Goal: Task Accomplishment & Management: Use online tool/utility

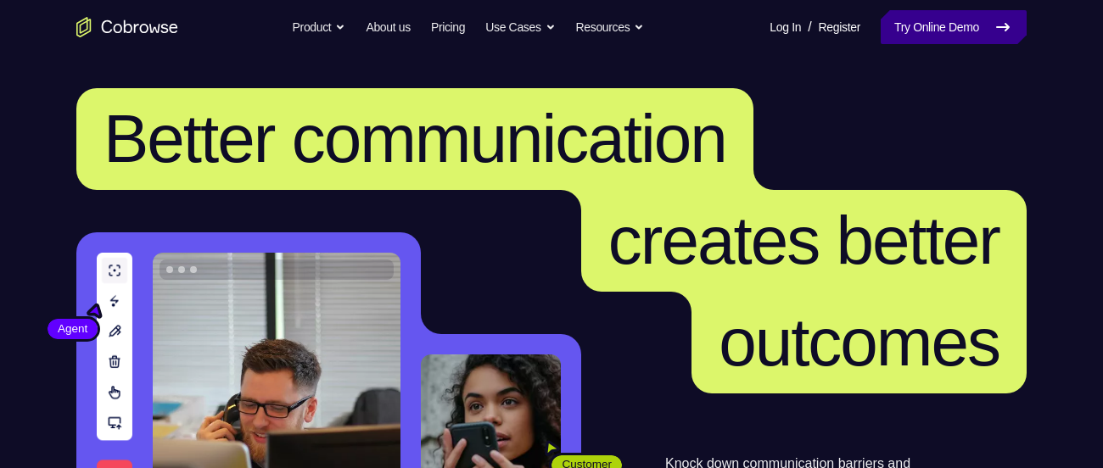
click at [905, 23] on link "Try Online Demo" at bounding box center [953, 27] width 146 height 34
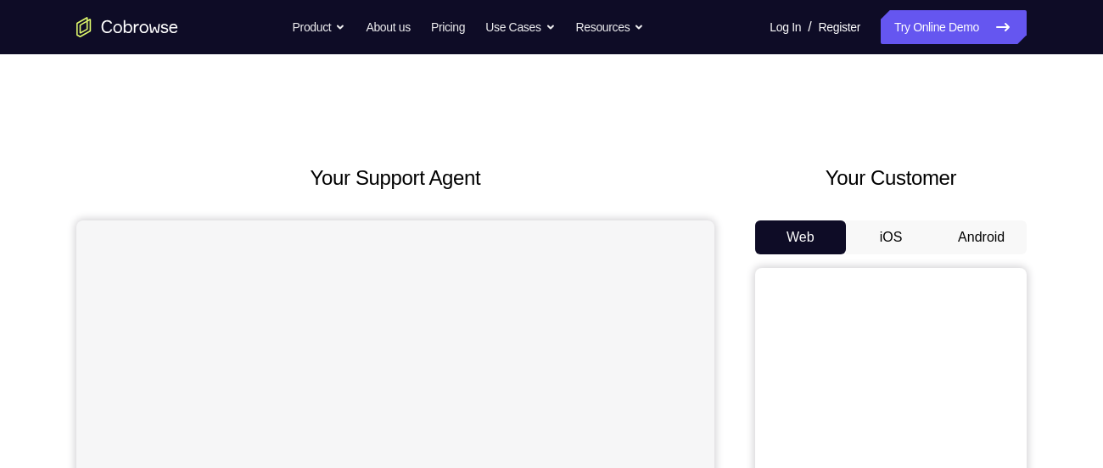
click at [994, 228] on button "Android" at bounding box center [980, 238] width 91 height 34
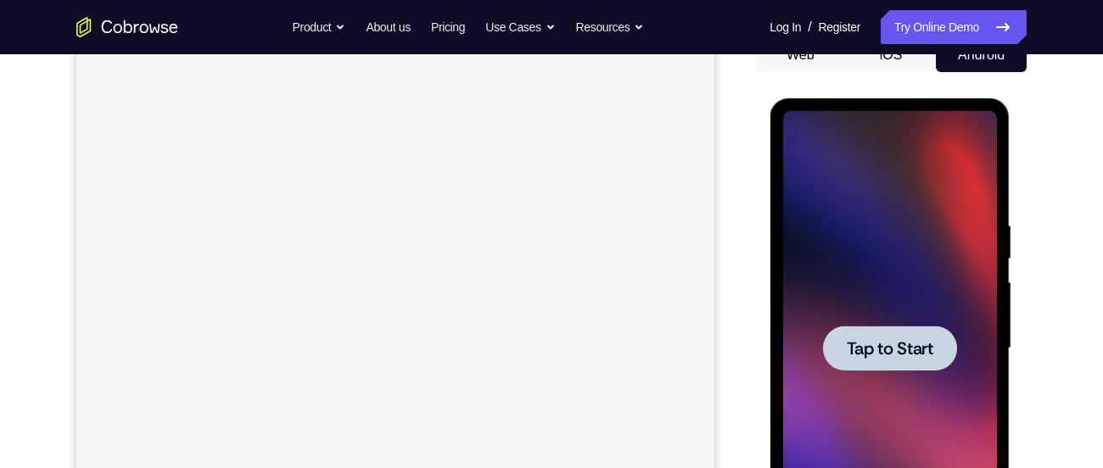
click at [879, 293] on div at bounding box center [889, 348] width 214 height 475
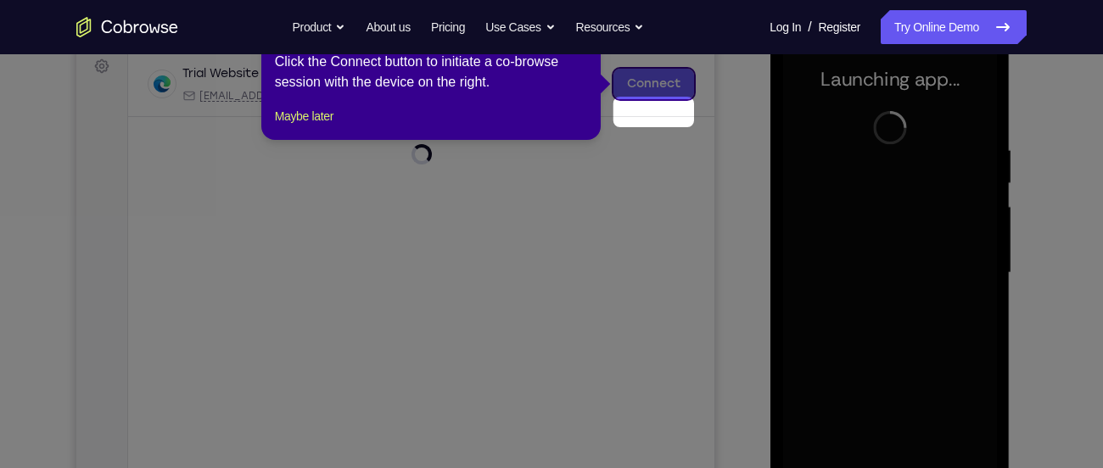
scroll to position [226, 0]
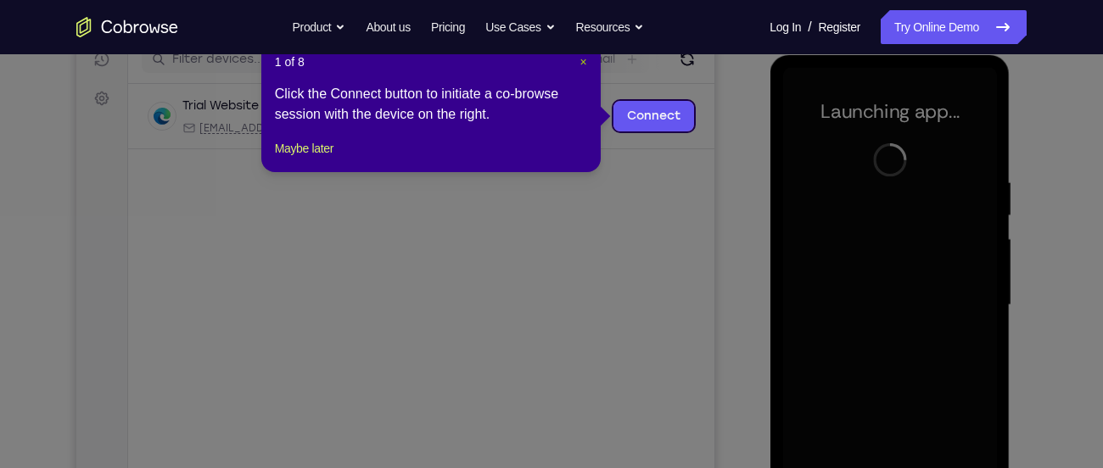
click at [581, 55] on span "×" at bounding box center [583, 62] width 7 height 14
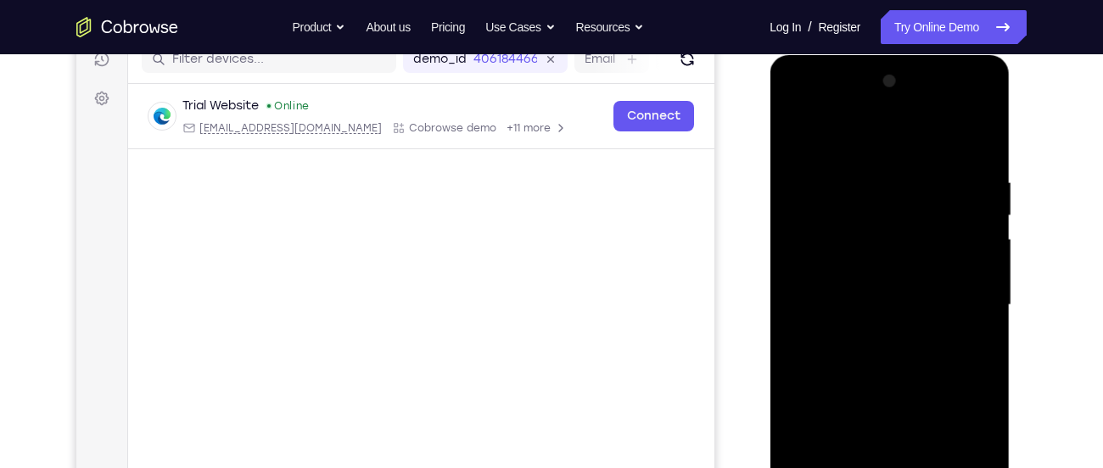
scroll to position [291, 0]
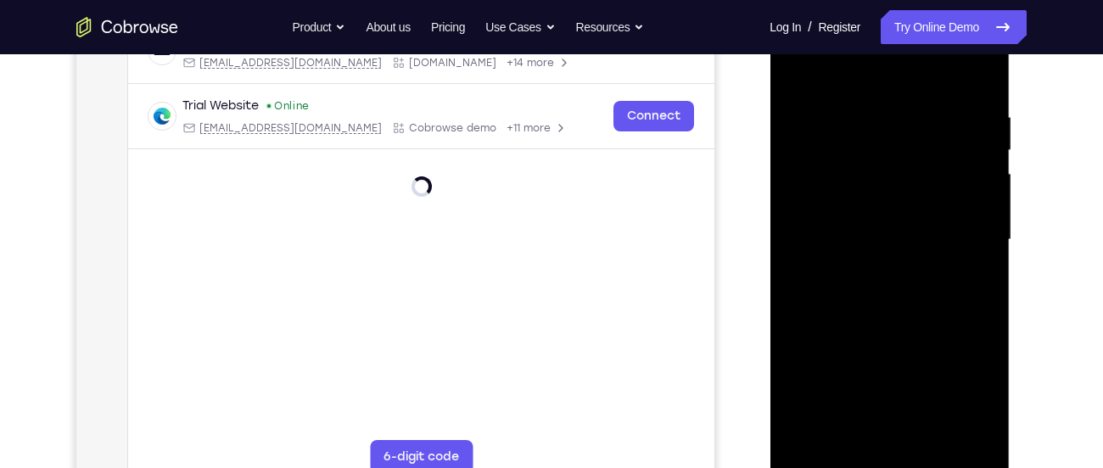
click at [889, 461] on div at bounding box center [889, 240] width 214 height 475
click at [957, 404] on div at bounding box center [889, 240] width 214 height 475
click at [853, 87] on div at bounding box center [889, 240] width 214 height 475
click at [954, 234] on div at bounding box center [889, 240] width 214 height 475
click at [874, 272] on div at bounding box center [889, 240] width 214 height 475
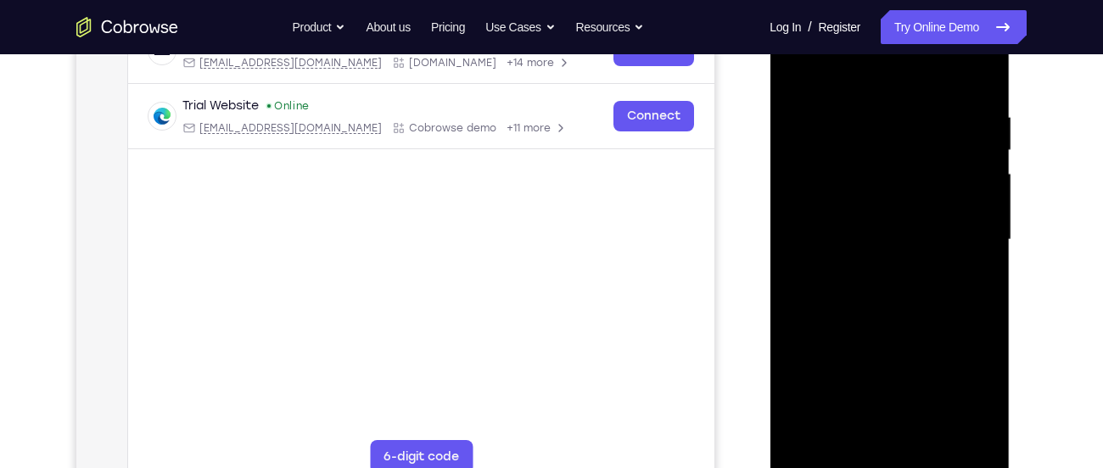
click at [883, 225] on div at bounding box center [889, 240] width 214 height 475
click at [851, 203] on div at bounding box center [889, 240] width 214 height 475
click at [884, 239] on div at bounding box center [889, 240] width 214 height 475
click at [874, 282] on div at bounding box center [889, 240] width 214 height 475
click at [870, 243] on div at bounding box center [889, 240] width 214 height 475
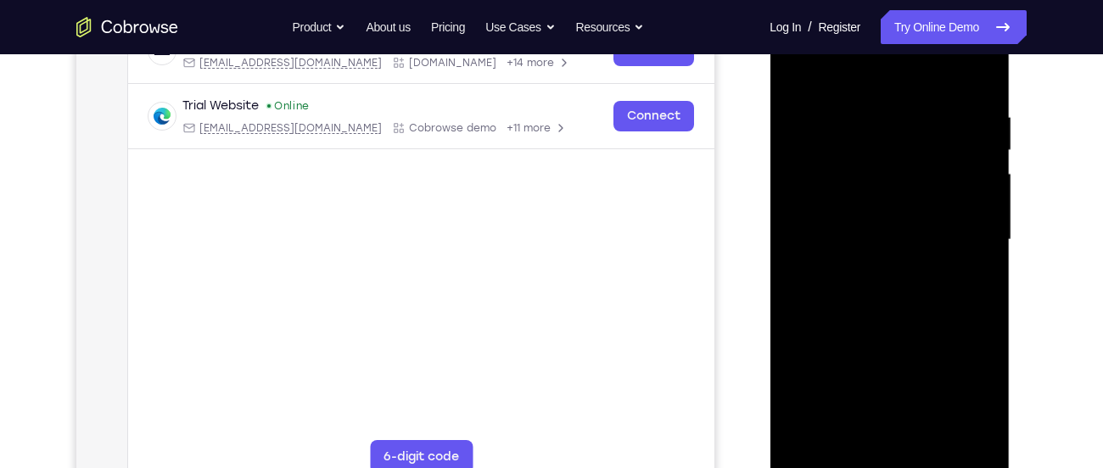
click at [869, 293] on div at bounding box center [889, 240] width 214 height 475
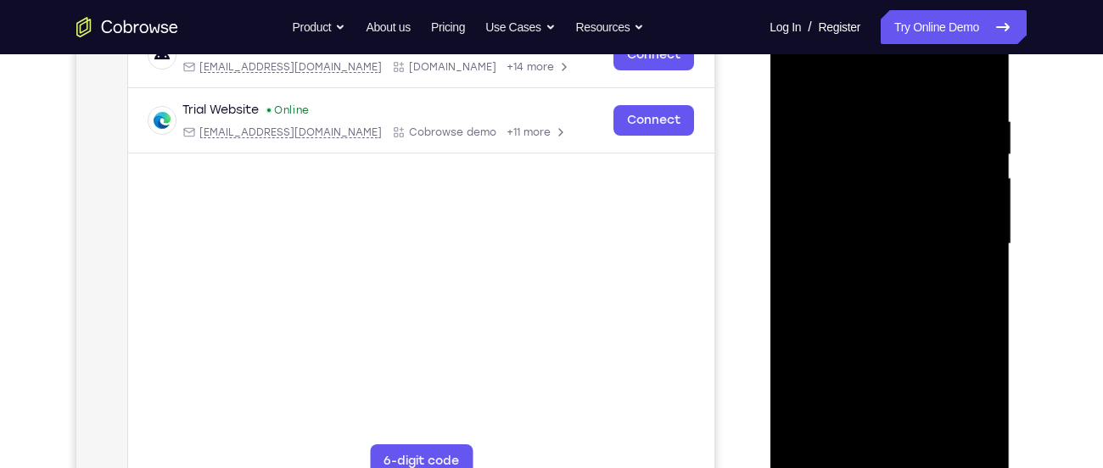
scroll to position [295, 0]
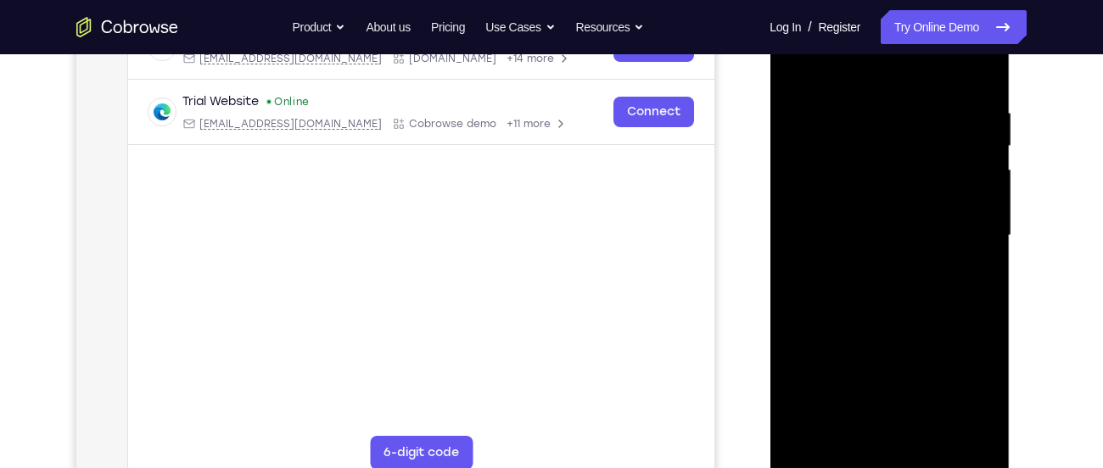
click at [891, 299] on div at bounding box center [889, 235] width 214 height 475
click at [931, 434] on div at bounding box center [889, 235] width 214 height 475
click at [880, 327] on div at bounding box center [889, 235] width 214 height 475
click at [967, 199] on div at bounding box center [889, 235] width 214 height 475
click at [801, 66] on div at bounding box center [889, 235] width 214 height 475
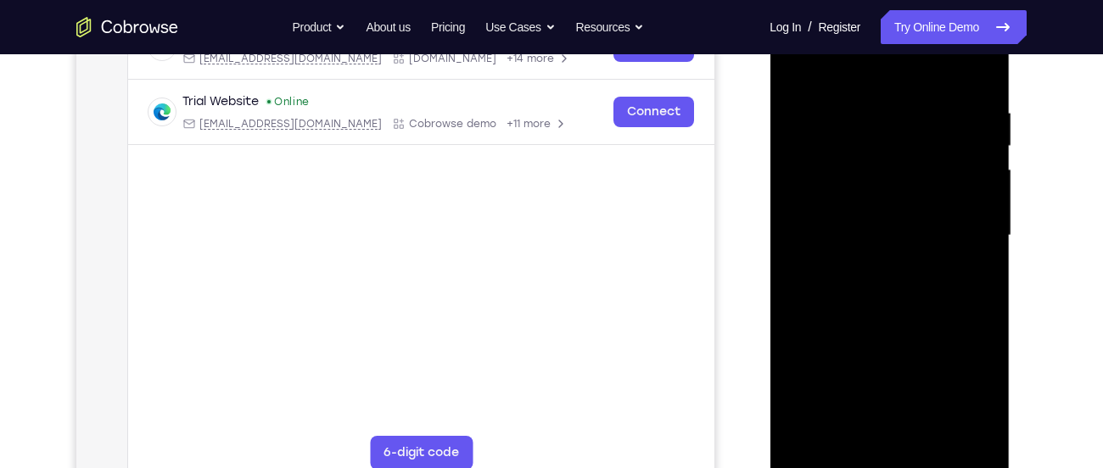
click at [885, 265] on div at bounding box center [889, 235] width 214 height 475
click at [803, 76] on div at bounding box center [889, 235] width 214 height 475
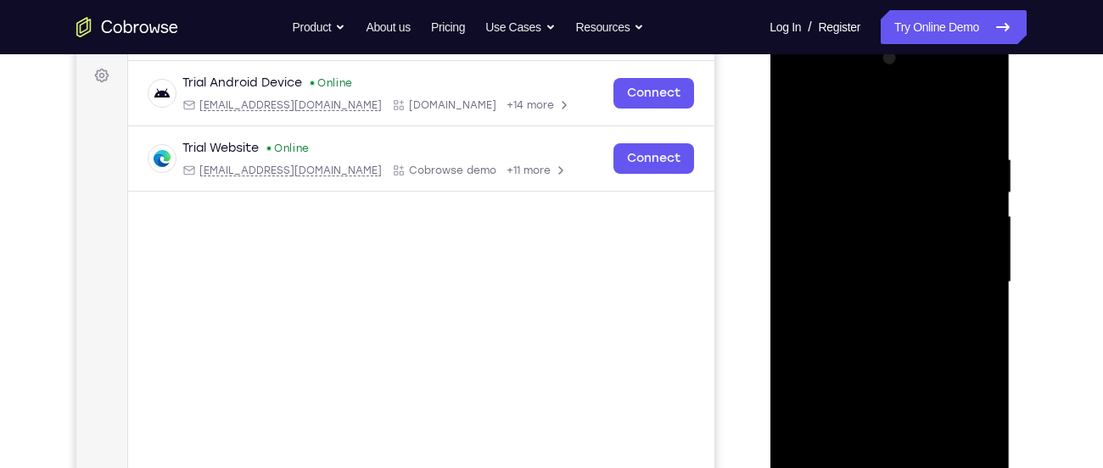
click at [802, 82] on div at bounding box center [889, 282] width 214 height 475
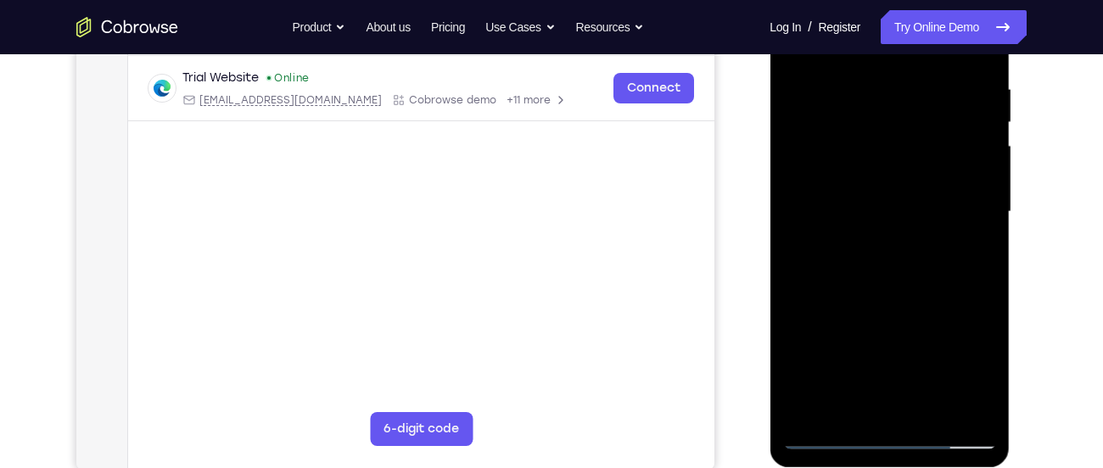
click at [859, 161] on div at bounding box center [889, 212] width 214 height 475
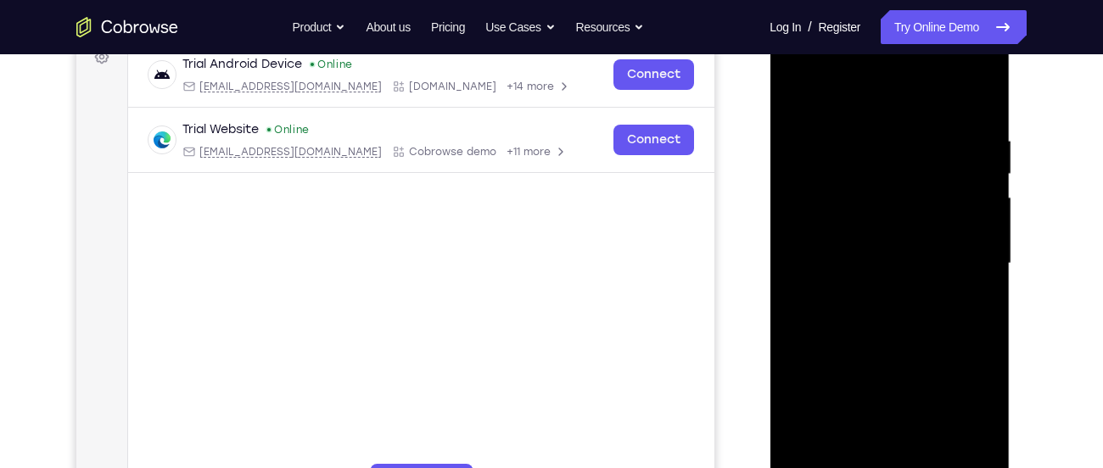
scroll to position [266, 0]
drag, startPoint x: 903, startPoint y: 427, endPoint x: 905, endPoint y: 198, distance: 229.0
click at [905, 198] on div at bounding box center [889, 264] width 214 height 475
click at [895, 441] on div at bounding box center [889, 264] width 214 height 475
click at [857, 243] on div at bounding box center [889, 264] width 214 height 475
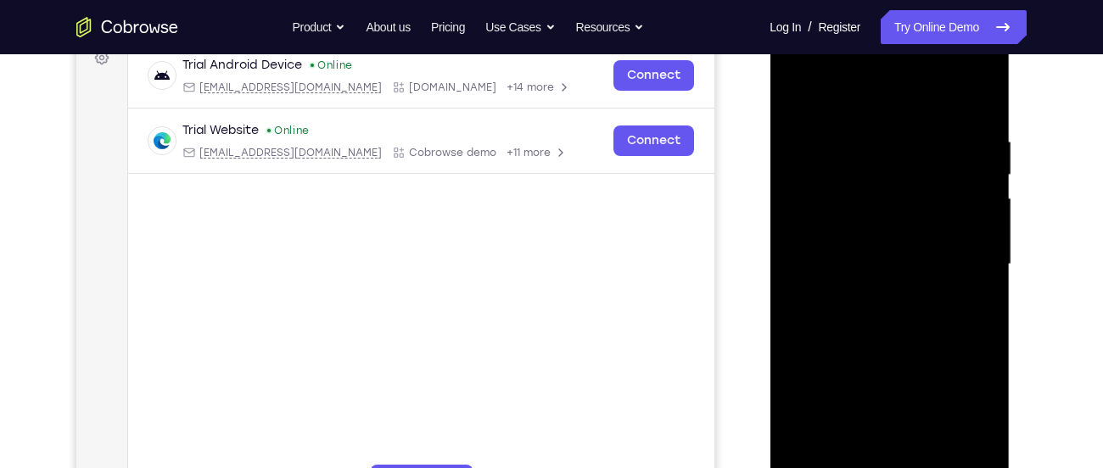
click at [864, 228] on div at bounding box center [889, 264] width 214 height 475
click at [862, 255] on div at bounding box center [889, 264] width 214 height 475
drag, startPoint x: 824, startPoint y: 108, endPoint x: 835, endPoint y: 70, distance: 39.7
click at [835, 70] on div at bounding box center [889, 264] width 214 height 475
click at [842, 262] on div at bounding box center [889, 264] width 214 height 475
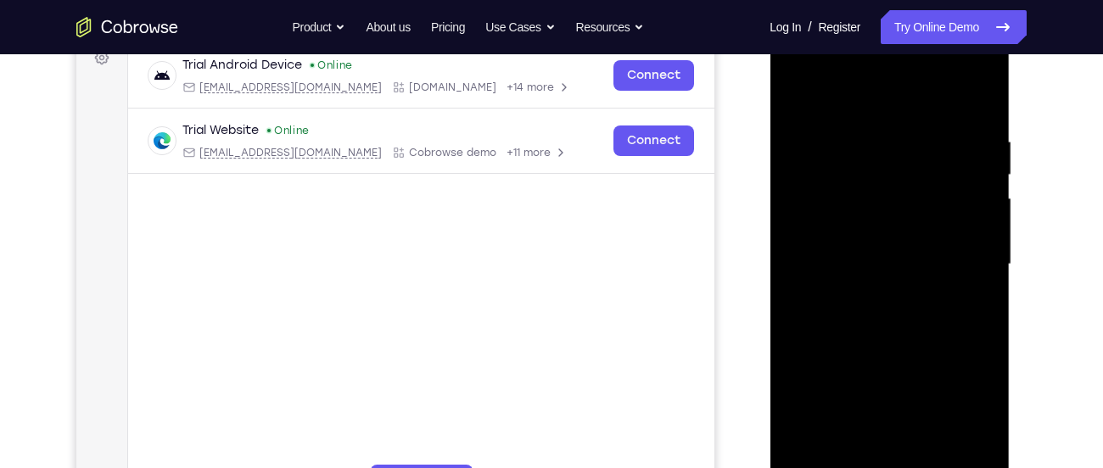
drag, startPoint x: 845, startPoint y: 292, endPoint x: 853, endPoint y: 215, distance: 77.6
click at [853, 215] on div at bounding box center [889, 264] width 214 height 475
click at [868, 286] on div at bounding box center [889, 264] width 214 height 475
click at [958, 114] on div at bounding box center [889, 264] width 214 height 475
click at [805, 99] on div at bounding box center [889, 264] width 214 height 475
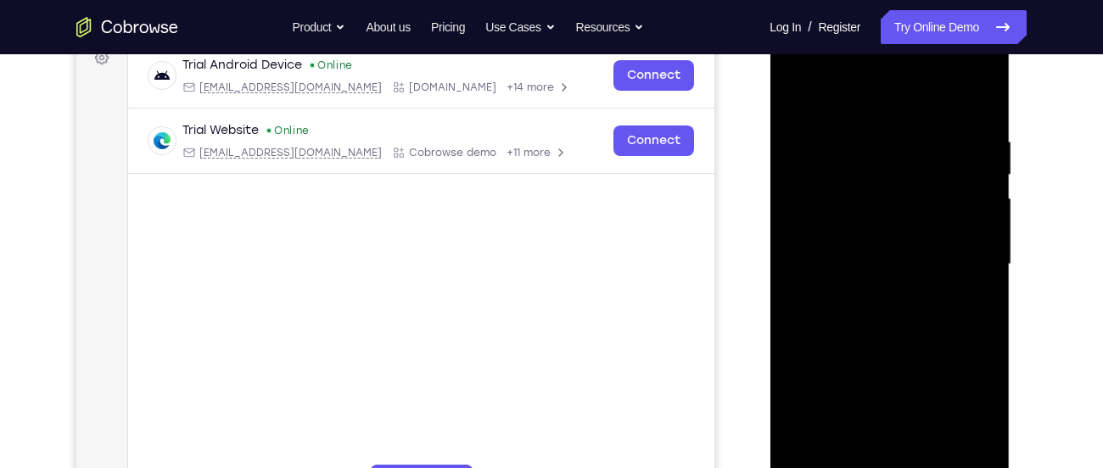
drag, startPoint x: 900, startPoint y: 229, endPoint x: 796, endPoint y: 230, distance: 103.5
click at [796, 230] on div at bounding box center [889, 264] width 214 height 475
click at [831, 220] on div at bounding box center [889, 264] width 214 height 475
click at [986, 104] on div at bounding box center [889, 264] width 214 height 475
click at [955, 98] on div at bounding box center [889, 264] width 214 height 475
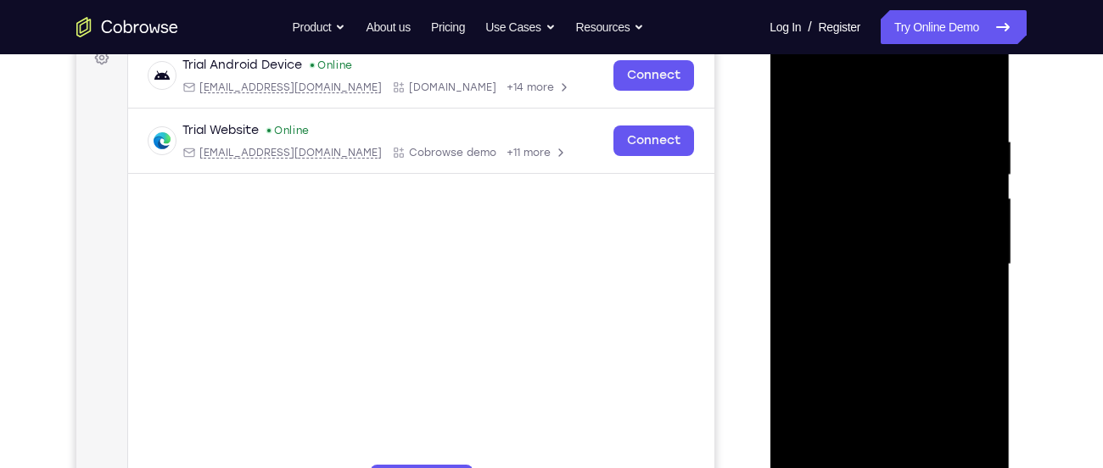
drag, startPoint x: 927, startPoint y: 240, endPoint x: 941, endPoint y: 115, distance: 125.5
click at [941, 115] on div at bounding box center [889, 264] width 214 height 475
drag, startPoint x: 916, startPoint y: 213, endPoint x: 921, endPoint y: 31, distance: 182.4
click at [921, 31] on div at bounding box center [889, 264] width 214 height 475
drag, startPoint x: 904, startPoint y: 178, endPoint x: 919, endPoint y: 74, distance: 105.4
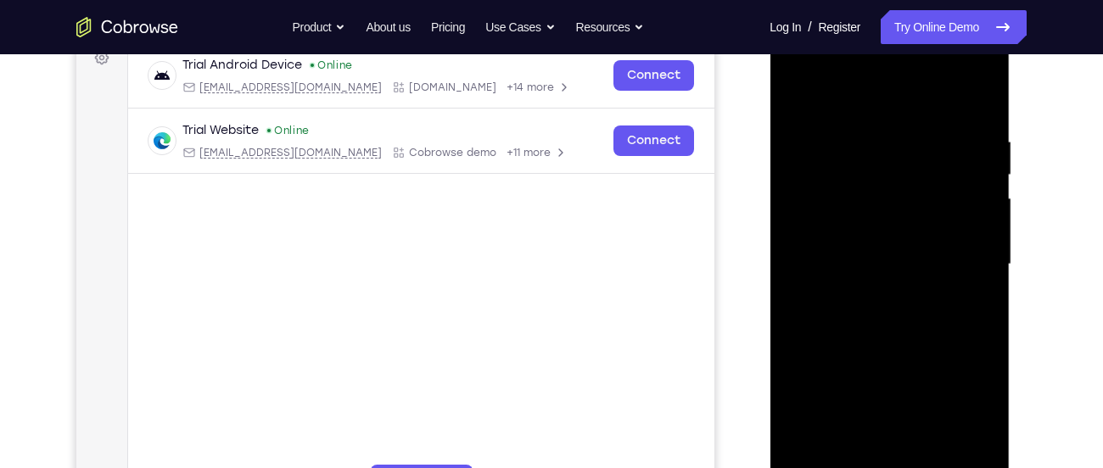
click at [919, 74] on div at bounding box center [889, 264] width 214 height 475
drag, startPoint x: 954, startPoint y: 152, endPoint x: 983, endPoint y: 319, distance: 169.6
click at [983, 319] on div at bounding box center [889, 264] width 214 height 475
click at [835, 97] on div at bounding box center [889, 264] width 214 height 475
drag, startPoint x: 920, startPoint y: 159, endPoint x: 1069, endPoint y: 508, distance: 379.2
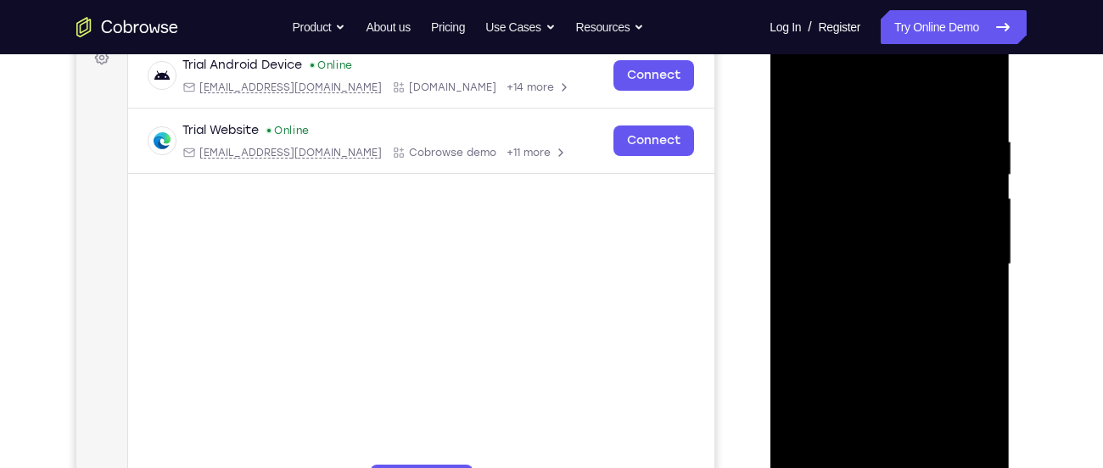
click at [1011, 467] on html "Online web based iOS Simulators and Android Emulators. Run iPhone, iPad, Mobile…" at bounding box center [890, 268] width 242 height 509
click at [916, 213] on div at bounding box center [889, 264] width 214 height 475
drag, startPoint x: 949, startPoint y: 208, endPoint x: 963, endPoint y: 65, distance: 143.1
click at [963, 65] on div at bounding box center [889, 264] width 214 height 475
drag, startPoint x: 946, startPoint y: 232, endPoint x: 964, endPoint y: 367, distance: 136.1
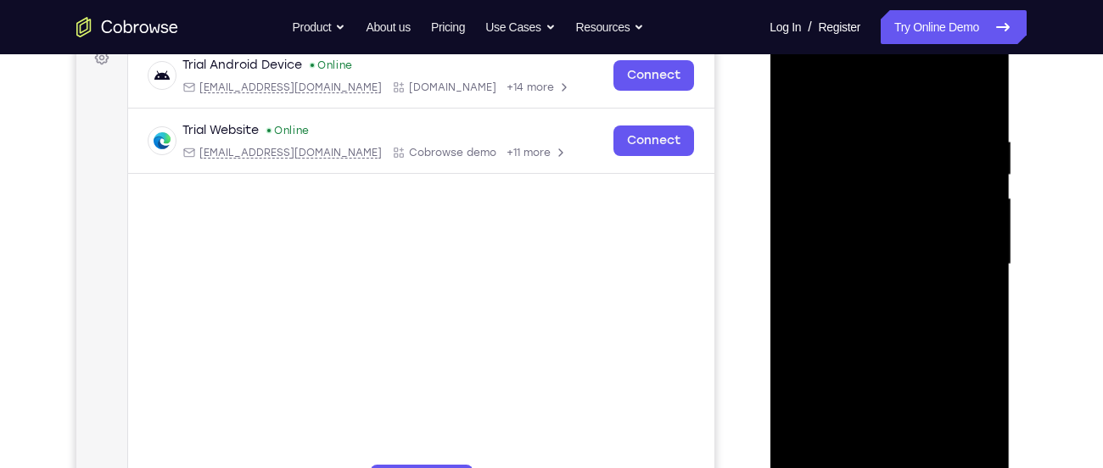
click at [964, 367] on div at bounding box center [889, 264] width 214 height 475
drag, startPoint x: 940, startPoint y: 383, endPoint x: 980, endPoint y: 224, distance: 164.6
click at [980, 224] on div at bounding box center [889, 264] width 214 height 475
drag, startPoint x: 956, startPoint y: 348, endPoint x: 957, endPoint y: 142, distance: 205.3
click at [957, 142] on div at bounding box center [889, 264] width 214 height 475
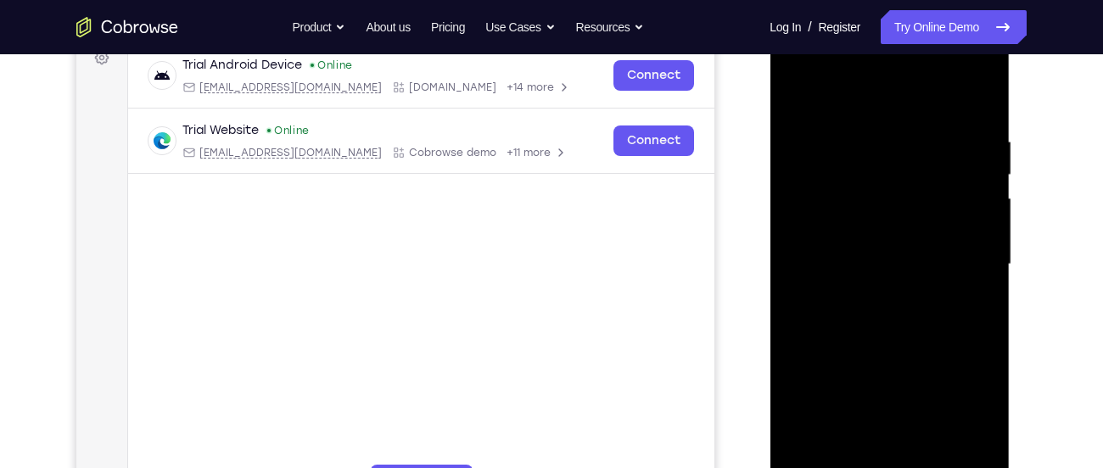
drag, startPoint x: 950, startPoint y: 306, endPoint x: 953, endPoint y: 174, distance: 132.4
click at [953, 174] on div at bounding box center [889, 264] width 214 height 475
click at [796, 92] on div at bounding box center [889, 264] width 214 height 475
click at [958, 90] on div at bounding box center [889, 264] width 214 height 475
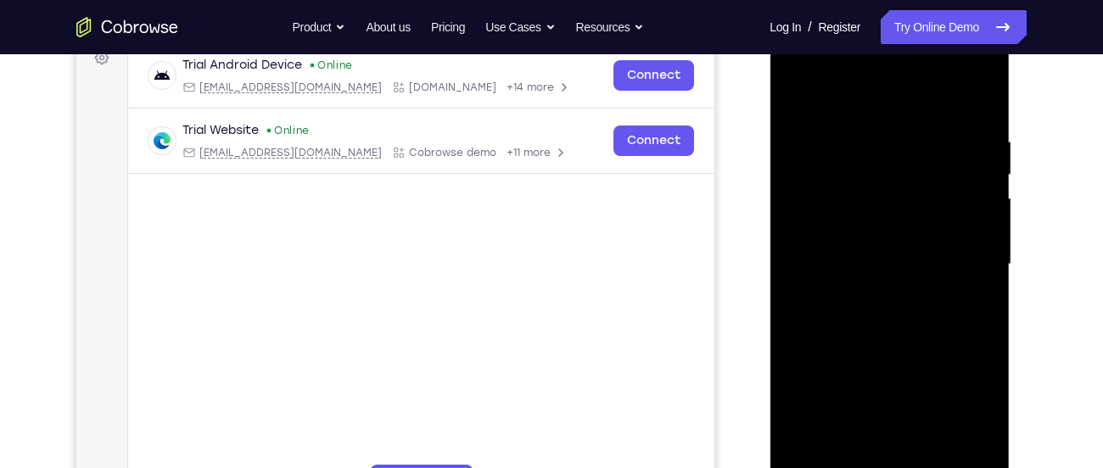
click at [793, 90] on div at bounding box center [889, 264] width 214 height 475
